Goal: Task Accomplishment & Management: Complete application form

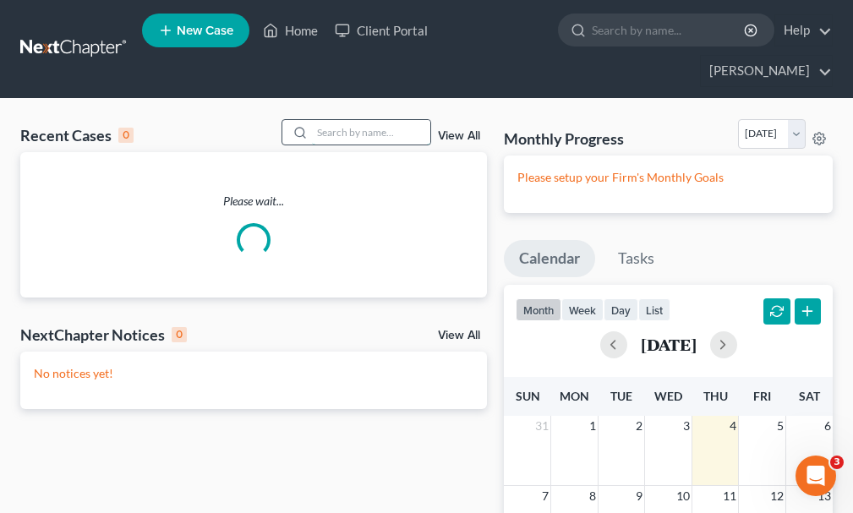
click at [326, 120] on input "search" at bounding box center [371, 132] width 118 height 25
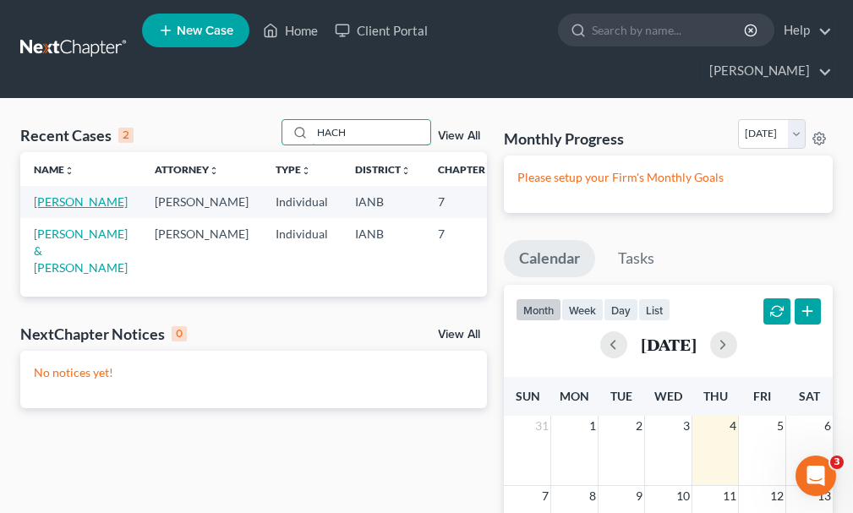
type input "HACH"
click at [58, 194] on link "[PERSON_NAME]" at bounding box center [81, 201] width 94 height 14
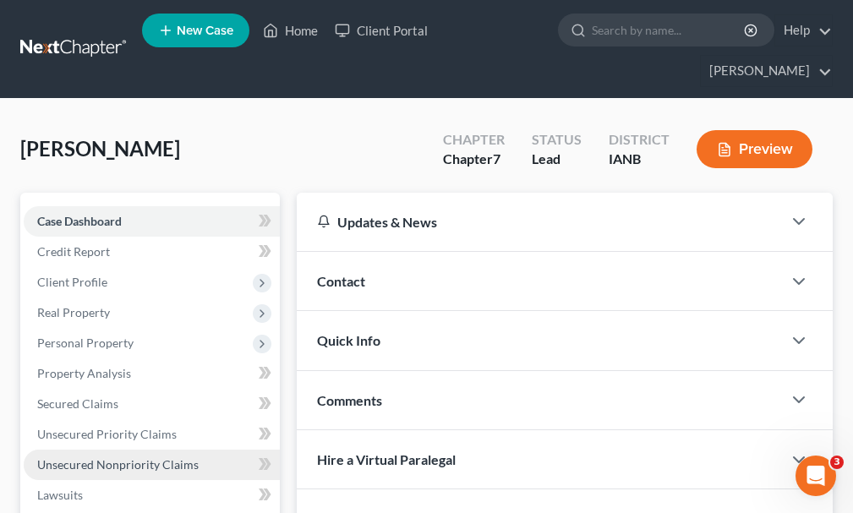
click at [100, 457] on span "Unsecured Nonpriority Claims" at bounding box center [117, 464] width 161 height 14
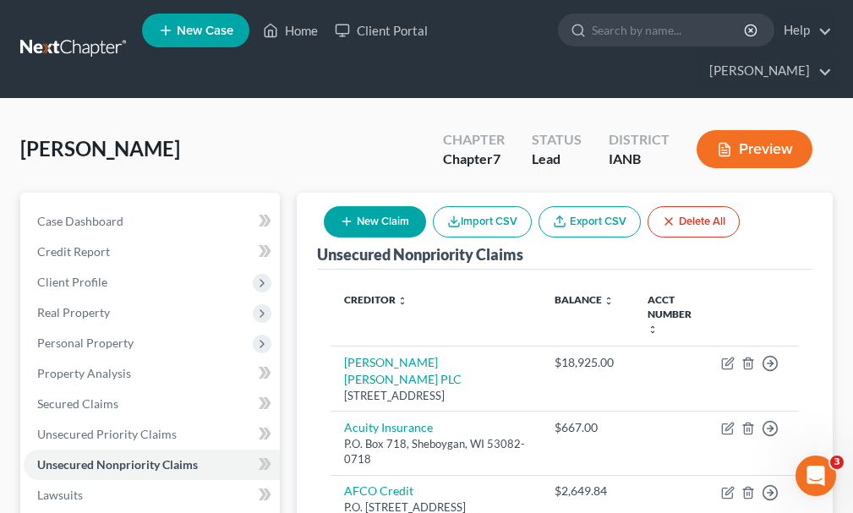
click at [368, 206] on button "New Claim" at bounding box center [375, 221] width 102 height 31
select select "0"
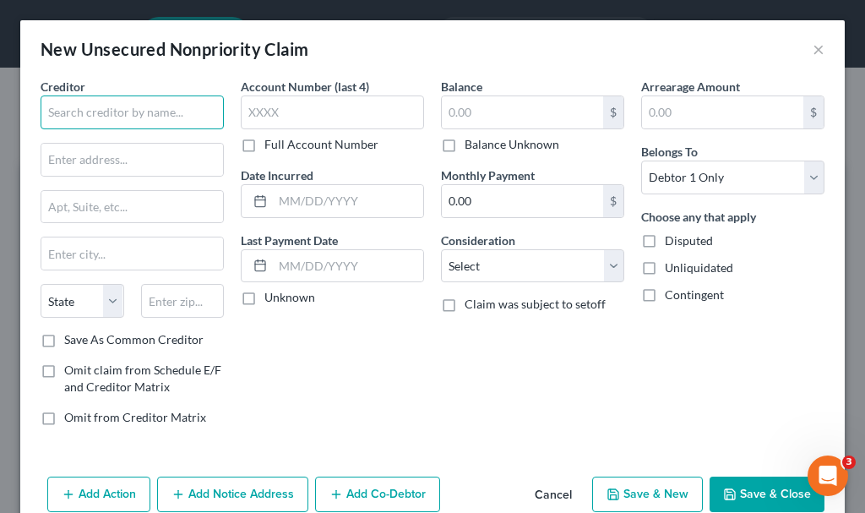
click at [155, 112] on input "text" at bounding box center [132, 112] width 183 height 34
type input "l"
type input "LINCOLN"
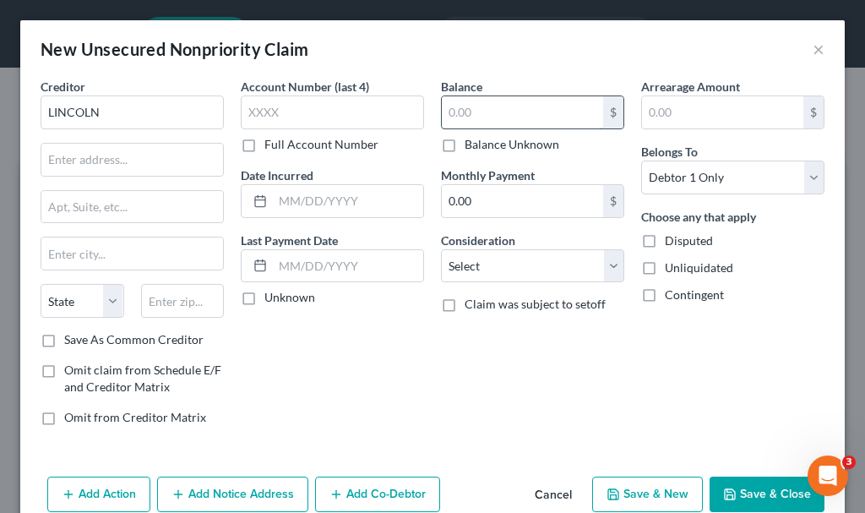
click at [500, 104] on input "text" at bounding box center [522, 112] width 161 height 32
type input "724,781.84"
click at [734, 488] on button "Save & Close" at bounding box center [767, 494] width 115 height 35
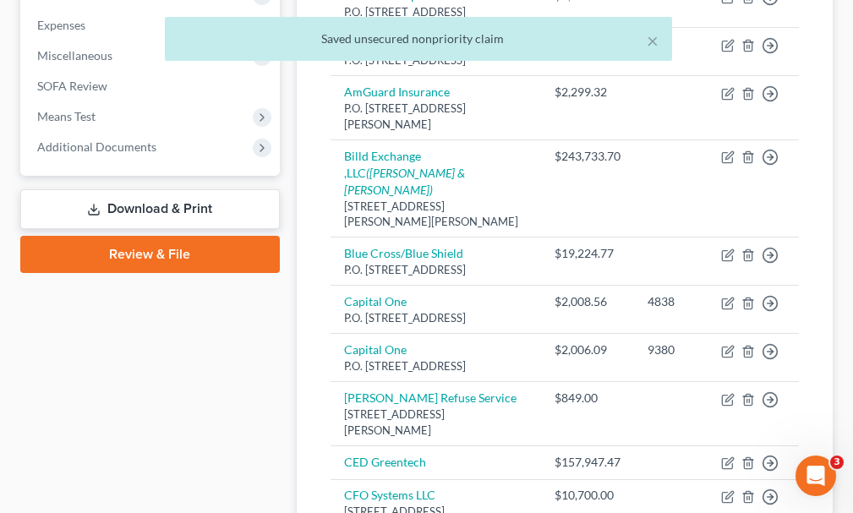
click at [116, 189] on link "Download & Print" at bounding box center [149, 209] width 259 height 40
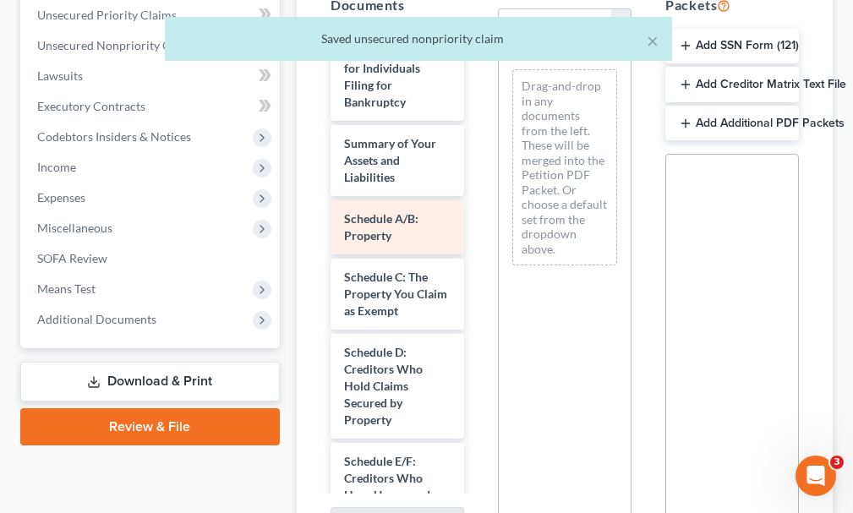
scroll to position [423, 0]
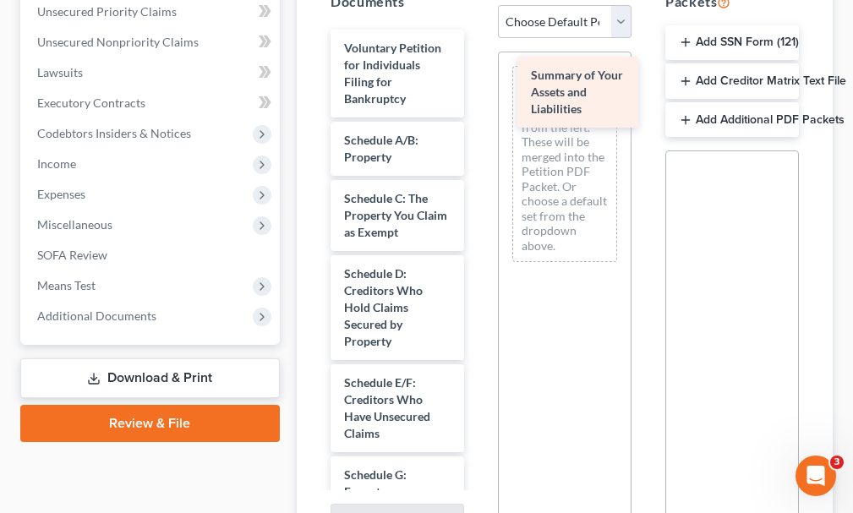
drag, startPoint x: 374, startPoint y: 124, endPoint x: 560, endPoint y: 89, distance: 190.1
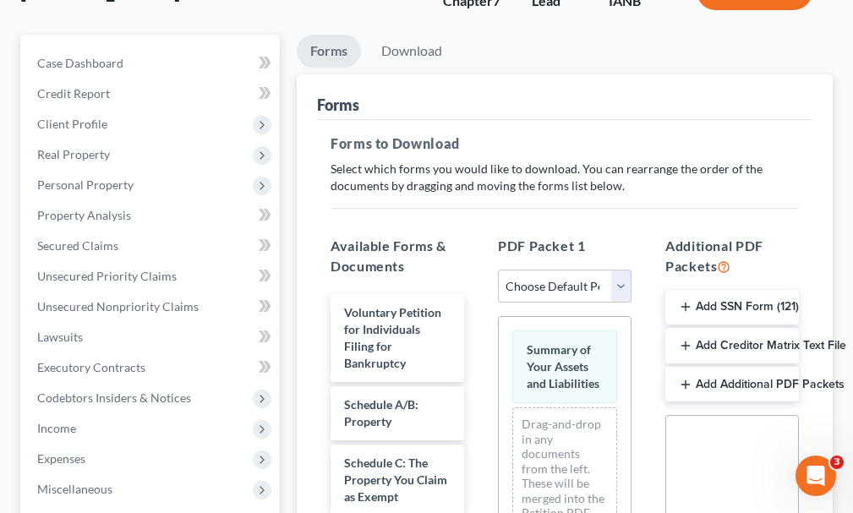
scroll to position [0, 0]
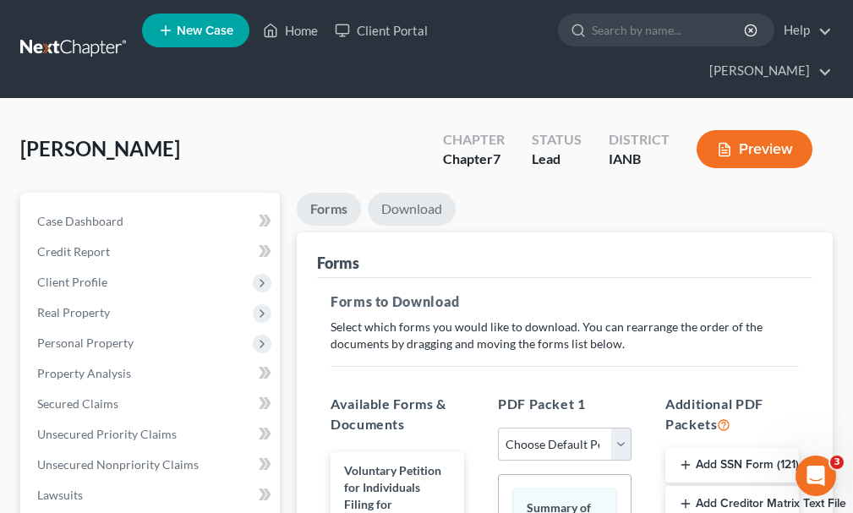
click at [393, 193] on link "Download" at bounding box center [412, 209] width 88 height 33
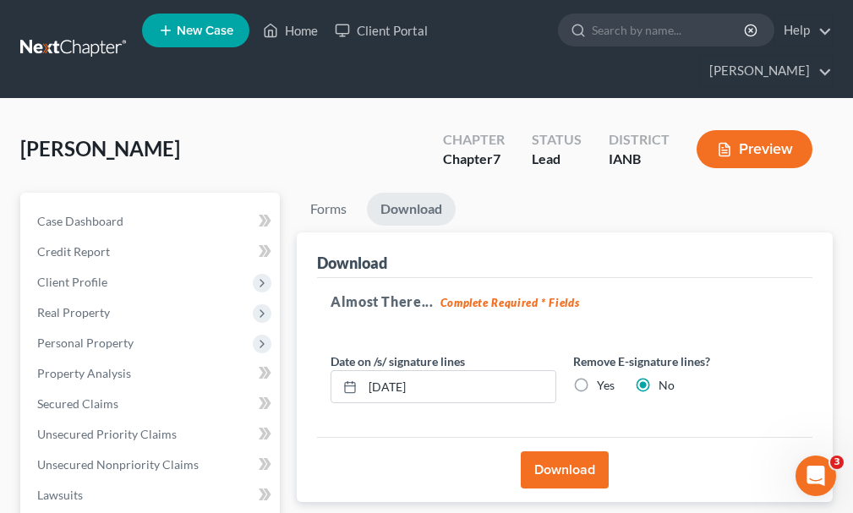
click at [556, 451] on button "Download" at bounding box center [565, 469] width 88 height 37
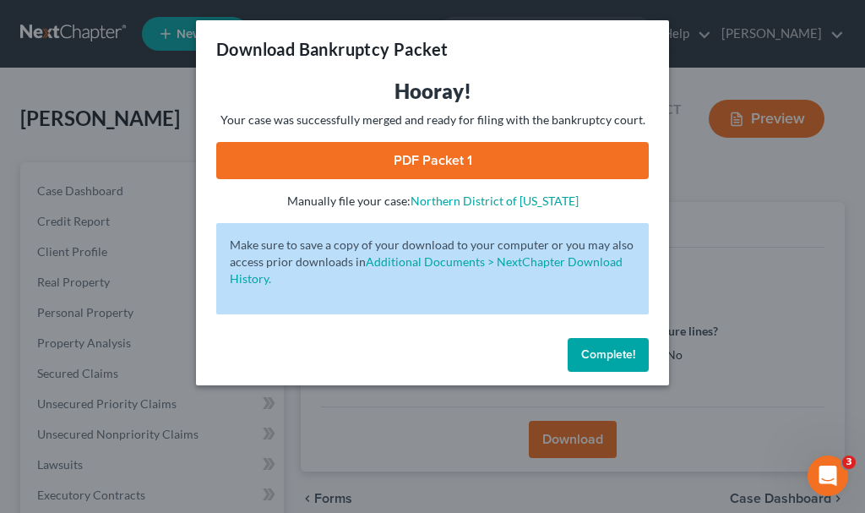
click at [486, 156] on link "PDF Packet 1" at bounding box center [432, 160] width 433 height 37
click at [597, 356] on span "Complete!" at bounding box center [608, 354] width 54 height 14
